Goal: Task Accomplishment & Management: Use online tool/utility

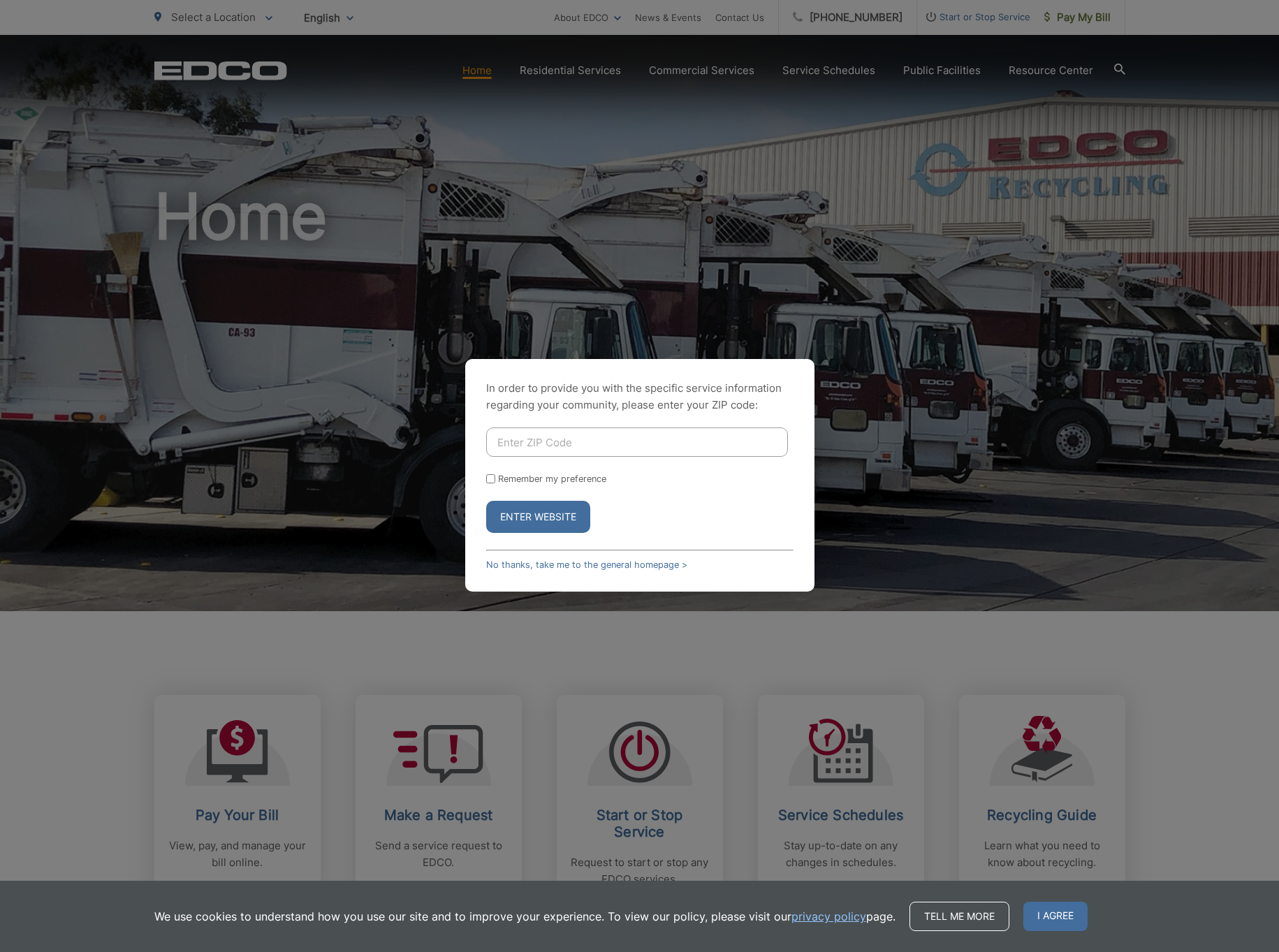
click at [605, 445] on input "Enter ZIP Code" at bounding box center [636, 442] width 302 height 29
type input "92081"
click at [550, 523] on button "Enter Website" at bounding box center [538, 516] width 104 height 32
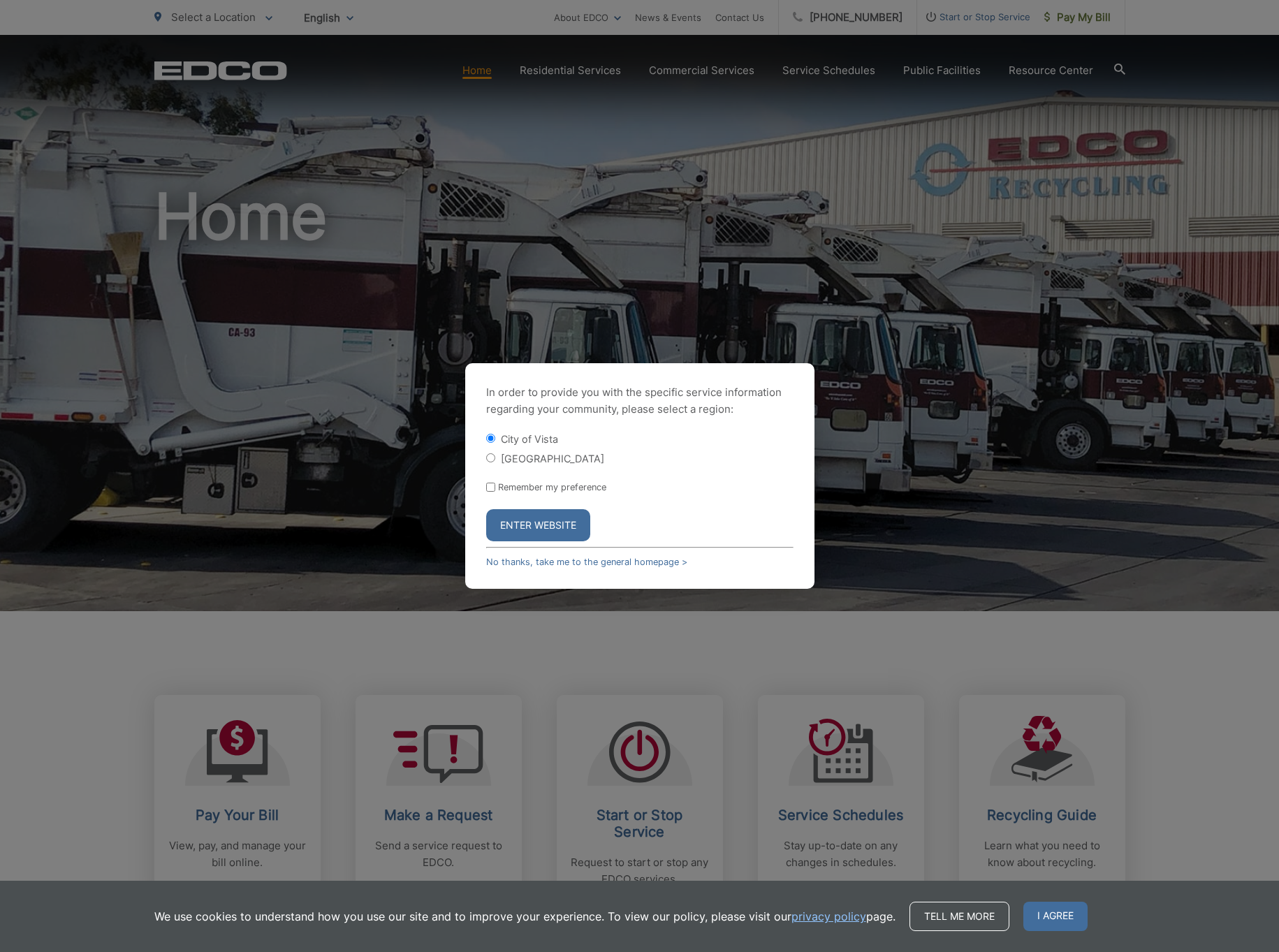
click at [544, 525] on button "Enter Website" at bounding box center [538, 525] width 104 height 32
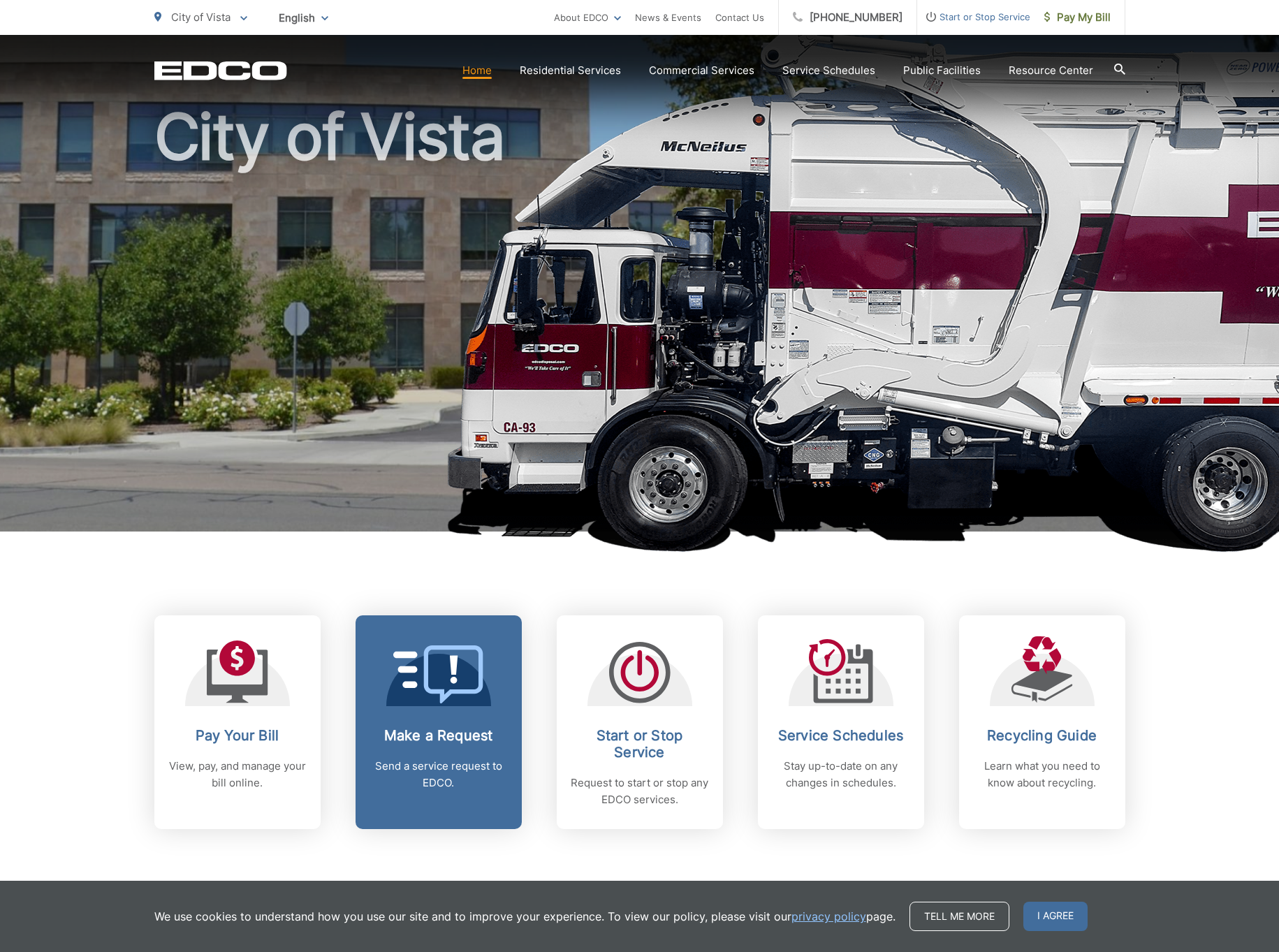
scroll to position [89, 0]
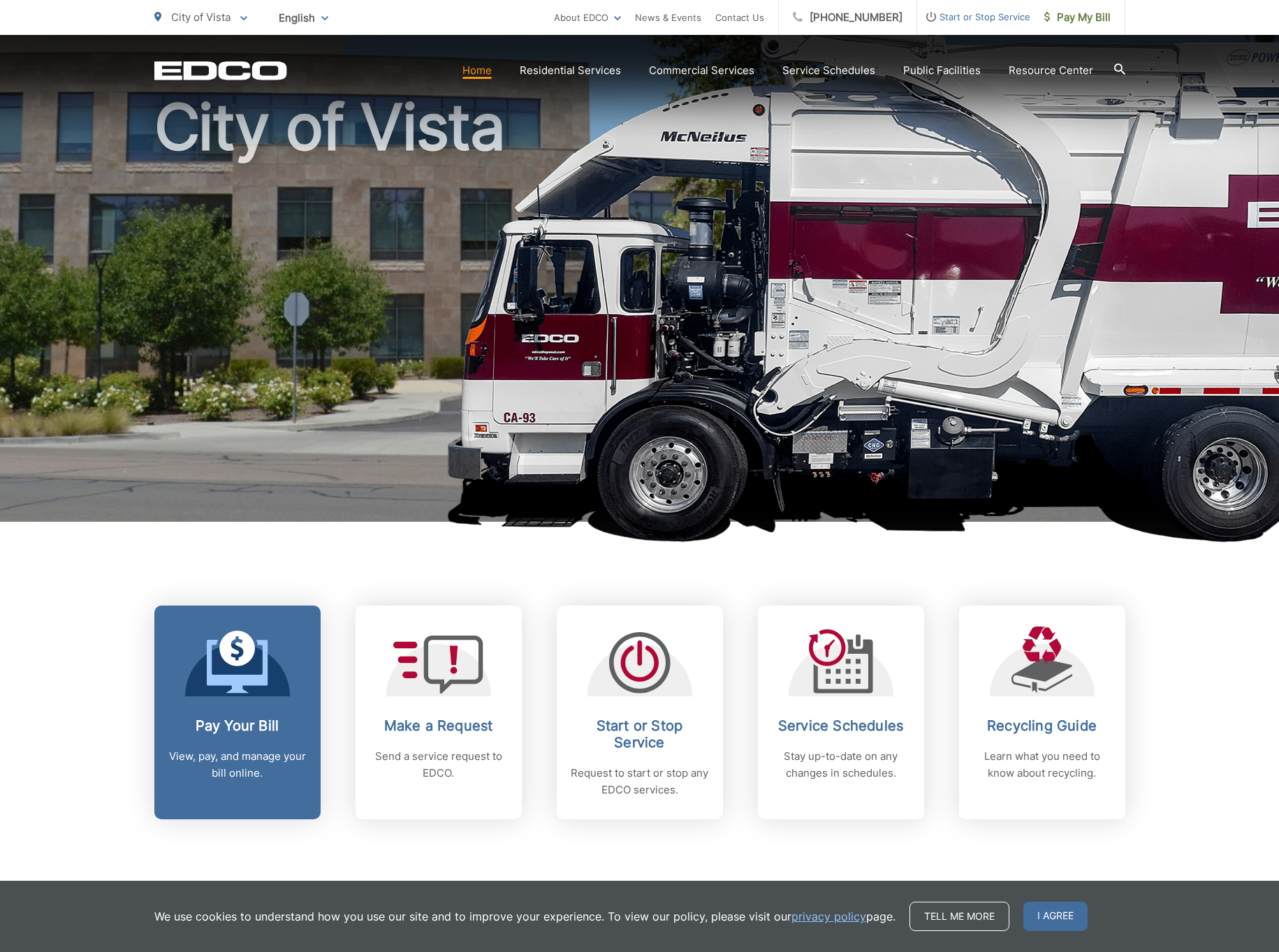
click at [279, 752] on p "View, pay, and manage your bill online." at bounding box center [237, 765] width 138 height 34
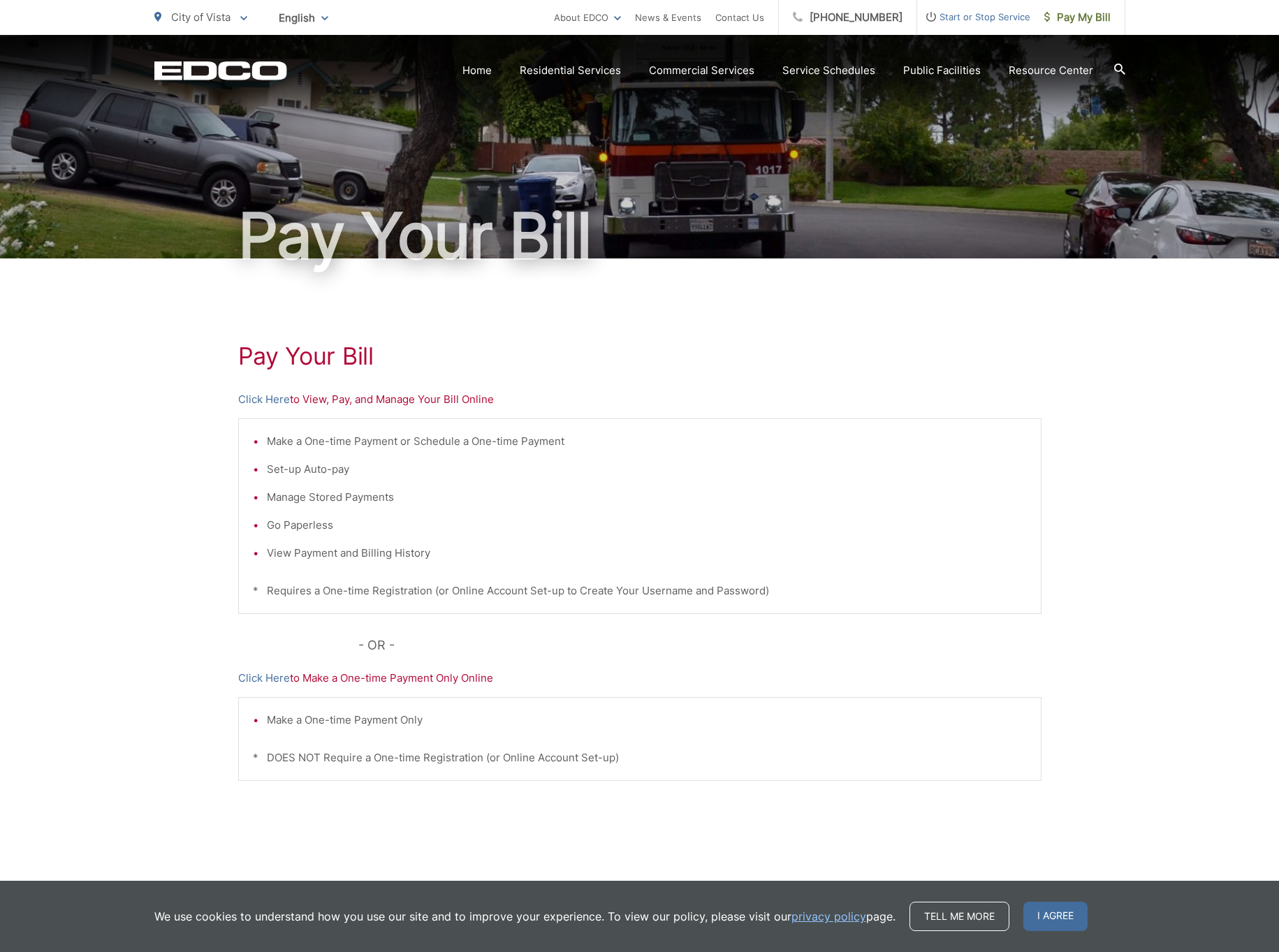
scroll to position [24, 0]
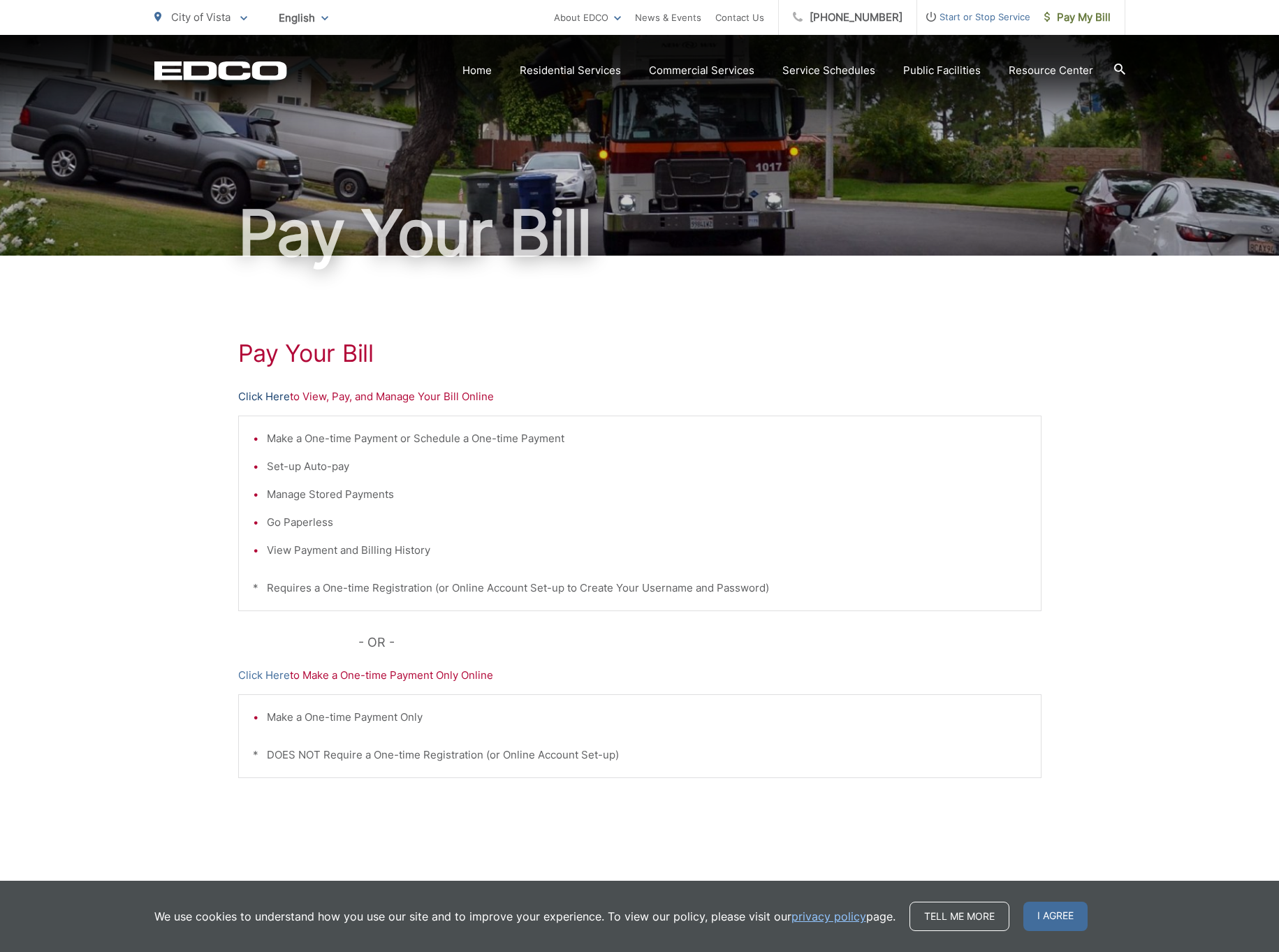
click at [270, 396] on link "Click Here" at bounding box center [264, 396] width 52 height 16
